Goal: Transaction & Acquisition: Download file/media

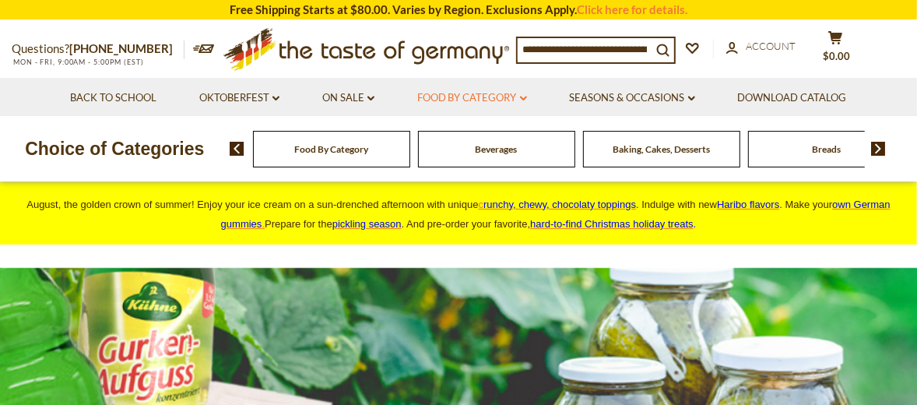
click at [522, 98] on icon "dropdown_arrow" at bounding box center [523, 98] width 7 height 5
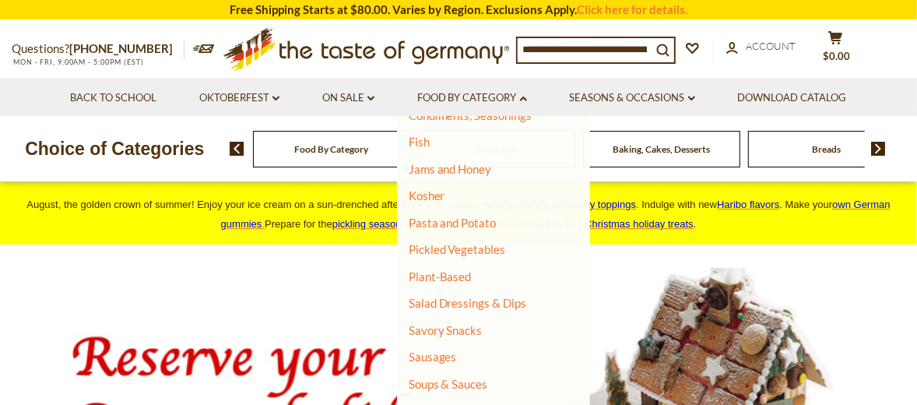
scroll to position [357, 0]
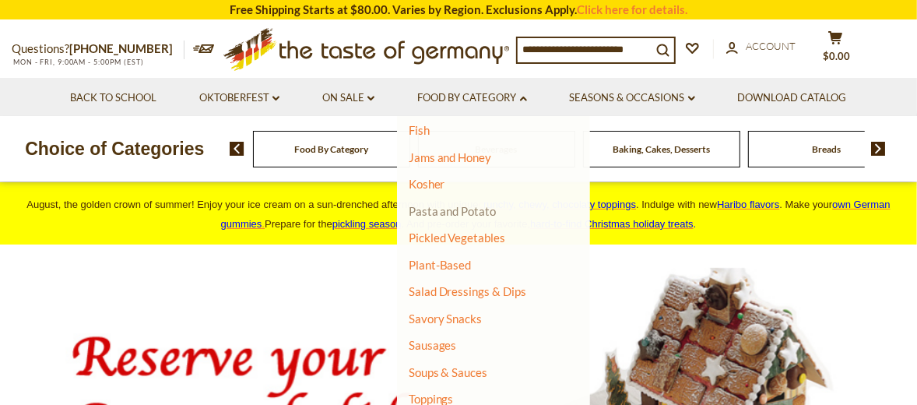
click at [456, 212] on link "Pasta and Potato" at bounding box center [453, 211] width 88 height 14
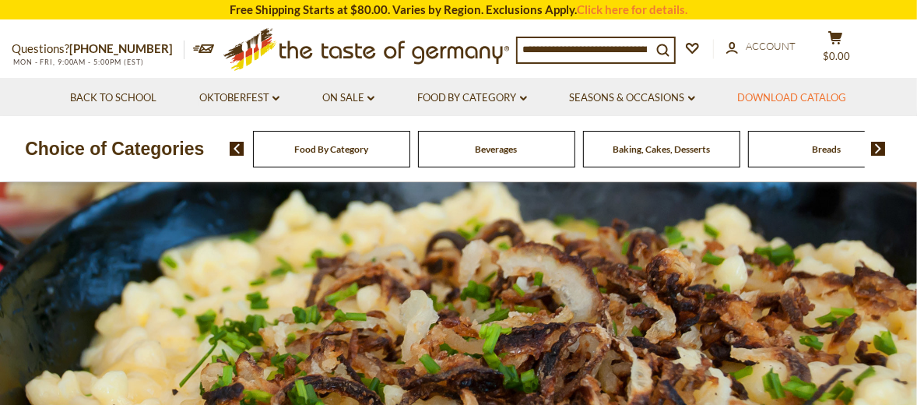
click at [818, 101] on link "Download Catalog" at bounding box center [792, 98] width 109 height 17
